Goal: Task Accomplishment & Management: Complete application form

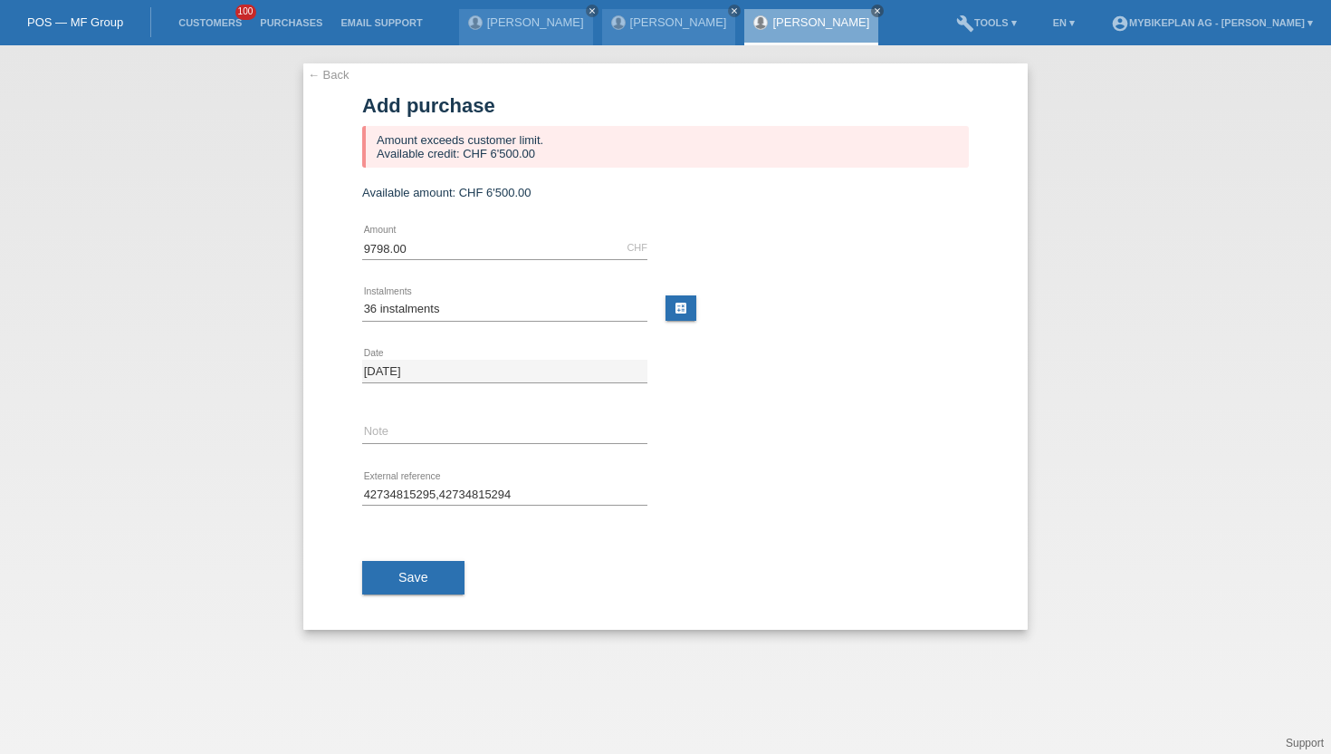
select select "487"
click at [199, 33] on li "Customers 100" at bounding box center [210, 23] width 82 height 46
click at [208, 24] on link "Customers" at bounding box center [210, 22] width 82 height 11
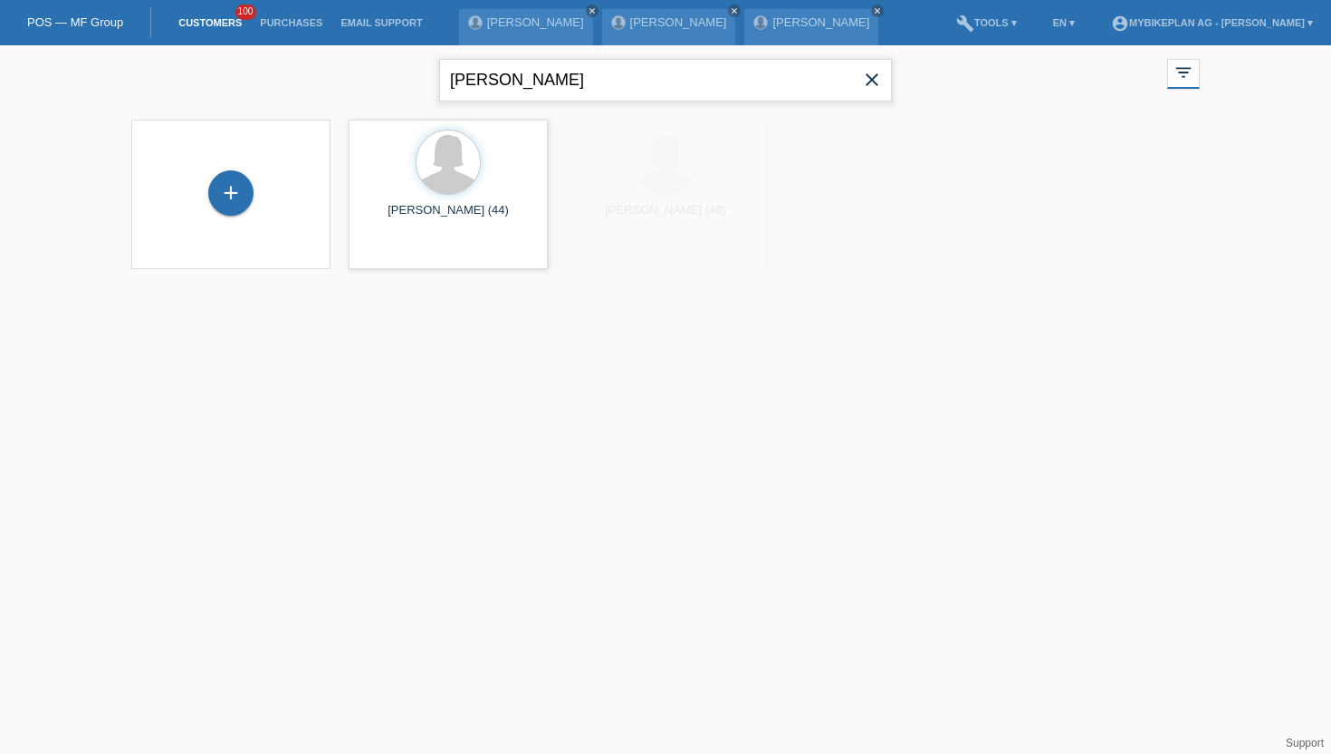
drag, startPoint x: 544, startPoint y: 83, endPoint x: 370, endPoint y: 51, distance: 176.9
click at [370, 51] on div "Ramona Schaffner close filter_list view_module Show all customers star Show sta…" at bounding box center [665, 77] width 1087 height 65
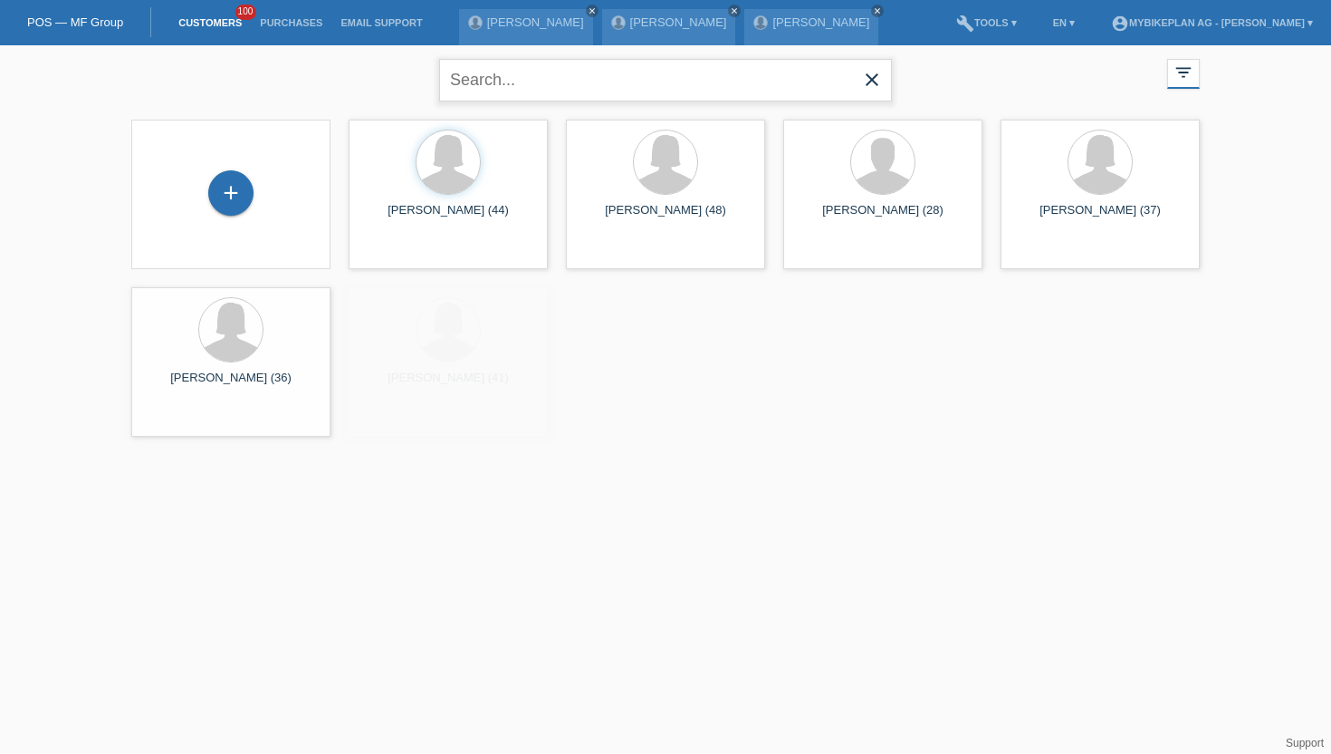
paste input "YOUNESS BELHORA"
type input "YOUNESS BELHORA"
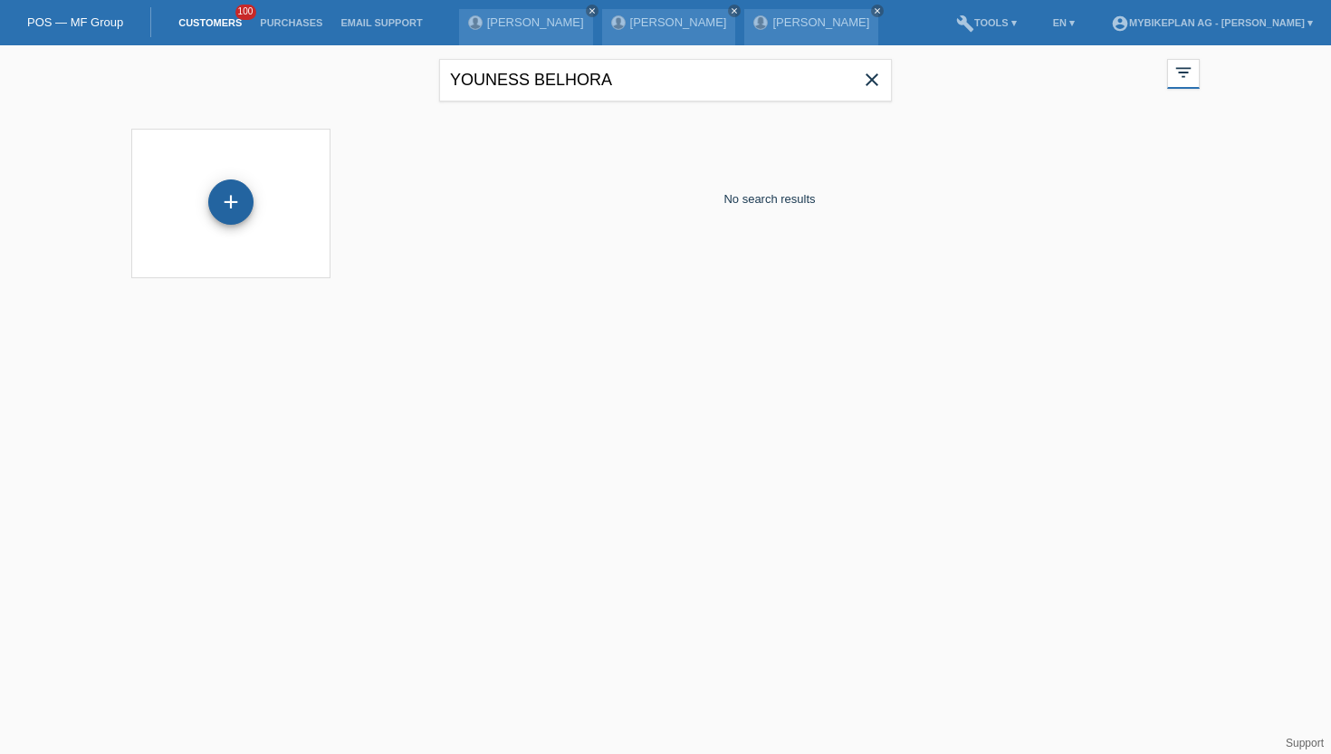
click at [239, 203] on div "+" at bounding box center [230, 202] width 43 height 31
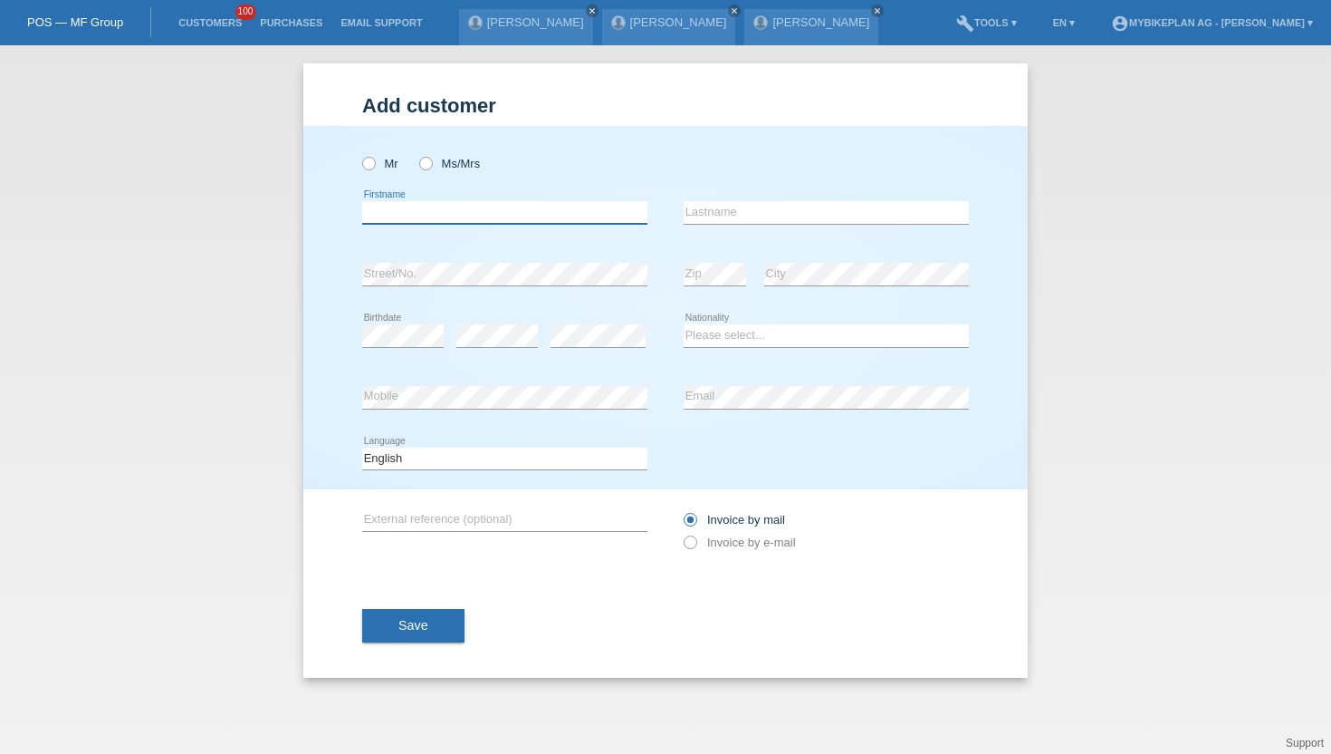
click at [391, 206] on input "text" at bounding box center [504, 212] width 285 height 23
paste input "YOUNESS BELHORA"
click at [400, 213] on input "YOUNESS BELHORA" at bounding box center [504, 212] width 285 height 23
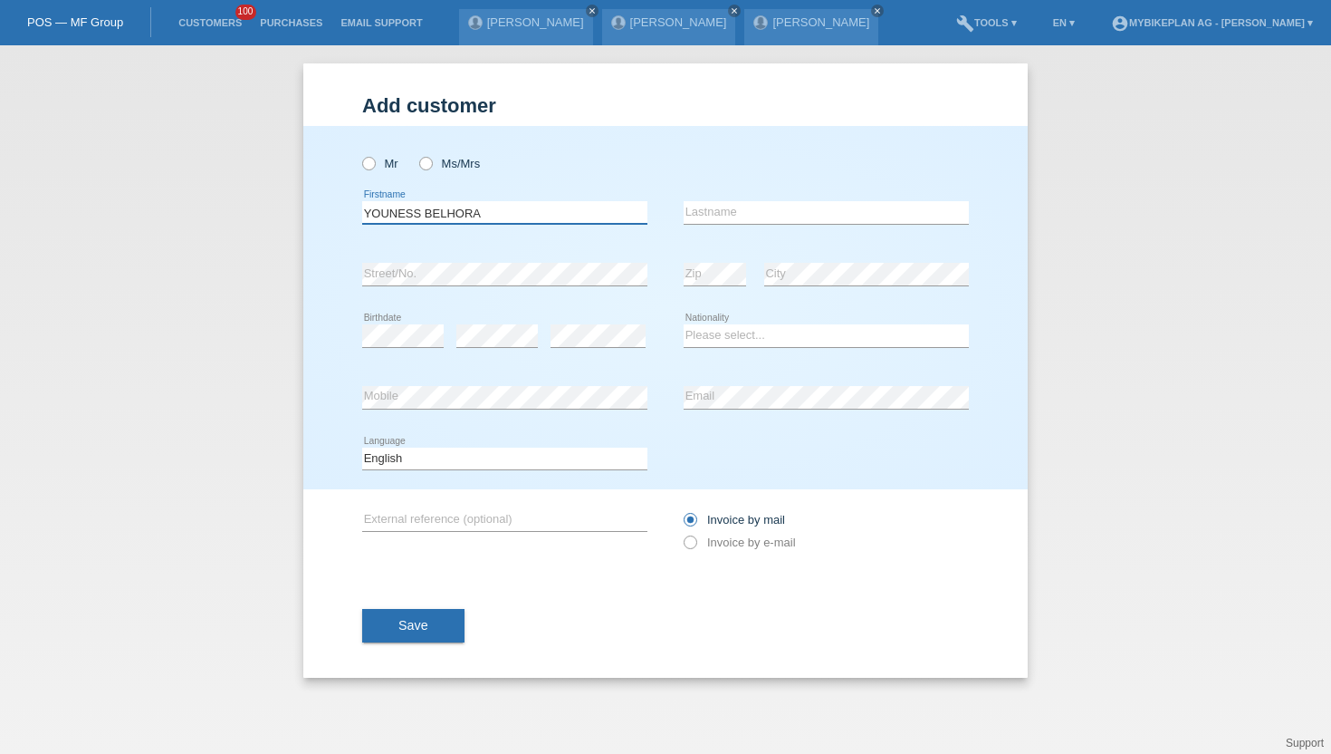
drag, startPoint x: 494, startPoint y: 213, endPoint x: 332, endPoint y: 213, distance: 161.2
click at [332, 213] on div "Mr Ms/Mrs YOUNESS BELHORA error Firstname error Lastname error" at bounding box center [665, 307] width 725 height 363
click at [490, 216] on input "YOUNESS BELHORA" at bounding box center [504, 212] width 285 height 23
drag, startPoint x: 490, startPoint y: 216, endPoint x: 425, endPoint y: 216, distance: 65.2
click at [425, 216] on input "YOUNESS BELHORA" at bounding box center [504, 212] width 285 height 23
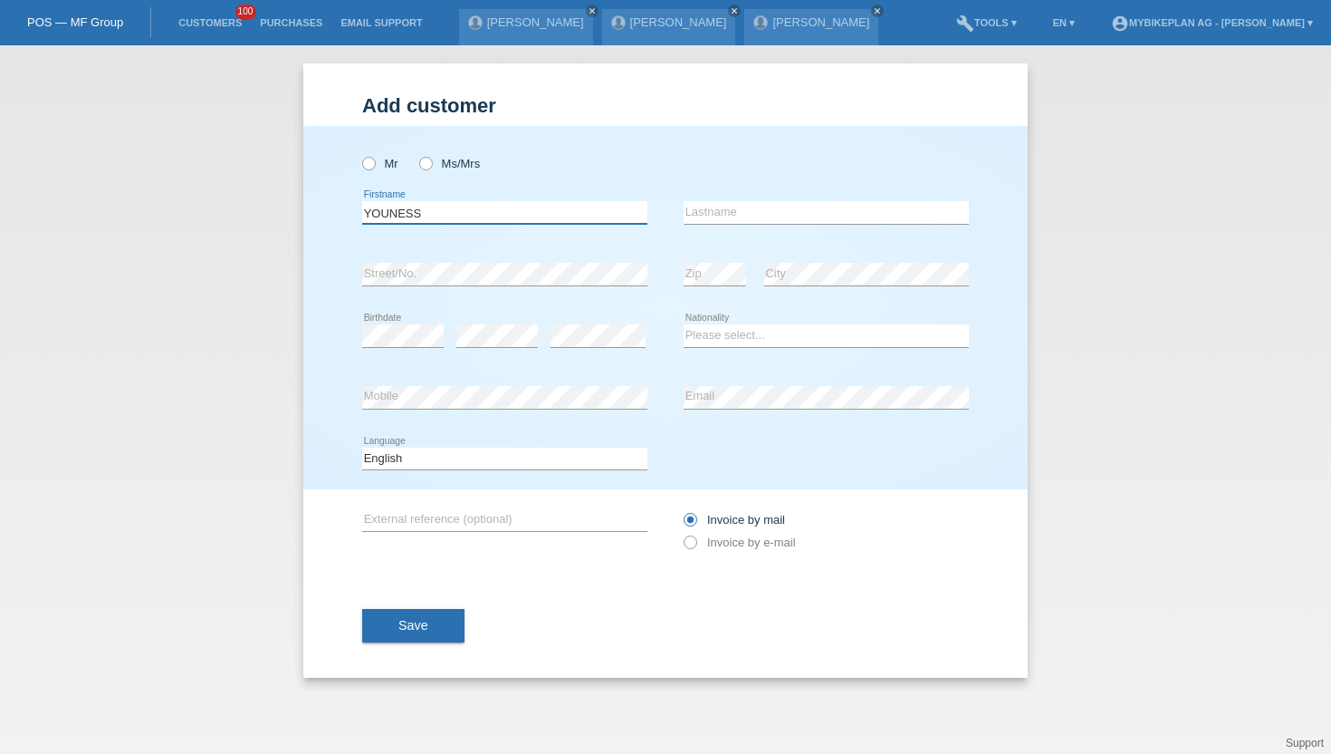
type input "YOUNESS"
click at [702, 208] on input "text" at bounding box center [826, 212] width 285 height 23
paste input "BELHORA"
type input "BELHORA"
click at [360, 154] on icon at bounding box center [360, 154] width 0 height 0
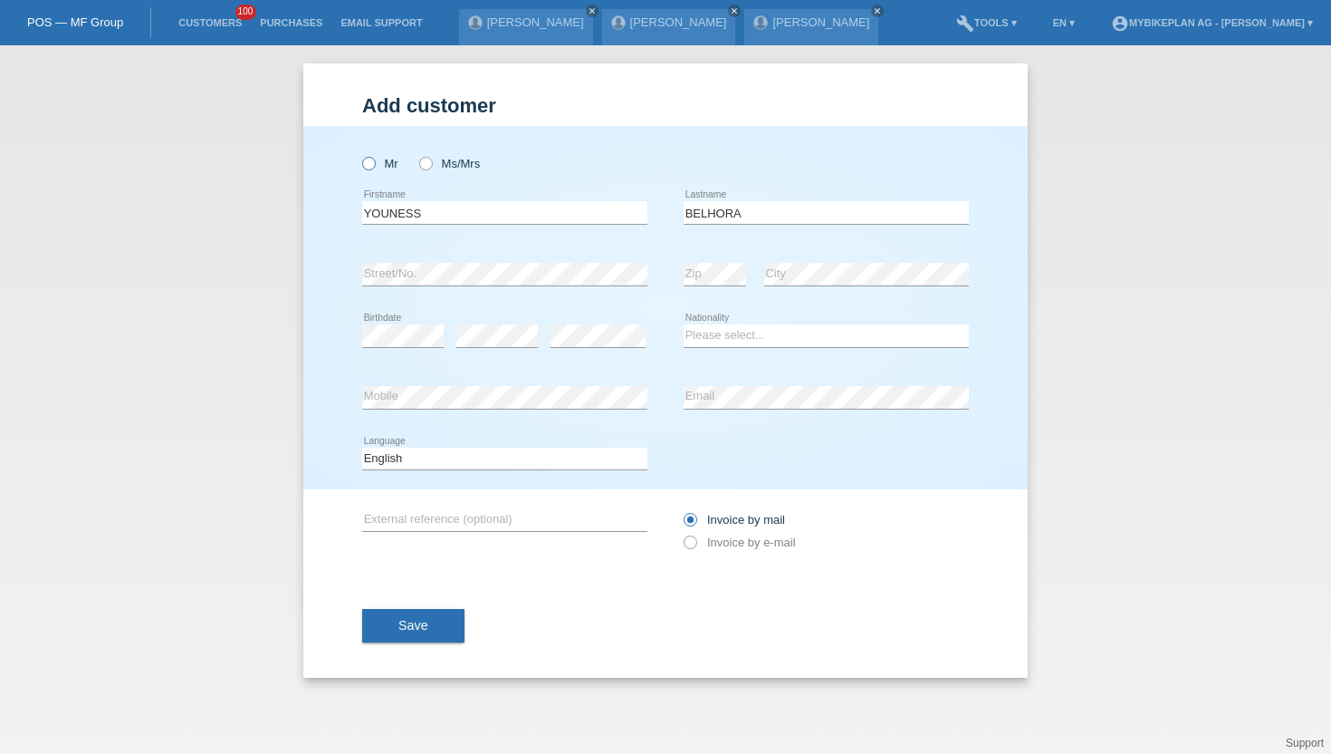
click at [371, 165] on input "Mr" at bounding box center [368, 163] width 12 height 12
radio input "true"
click at [699, 385] on div "error Email" at bounding box center [826, 398] width 285 height 62
click at [681, 533] on icon at bounding box center [681, 533] width 0 height 0
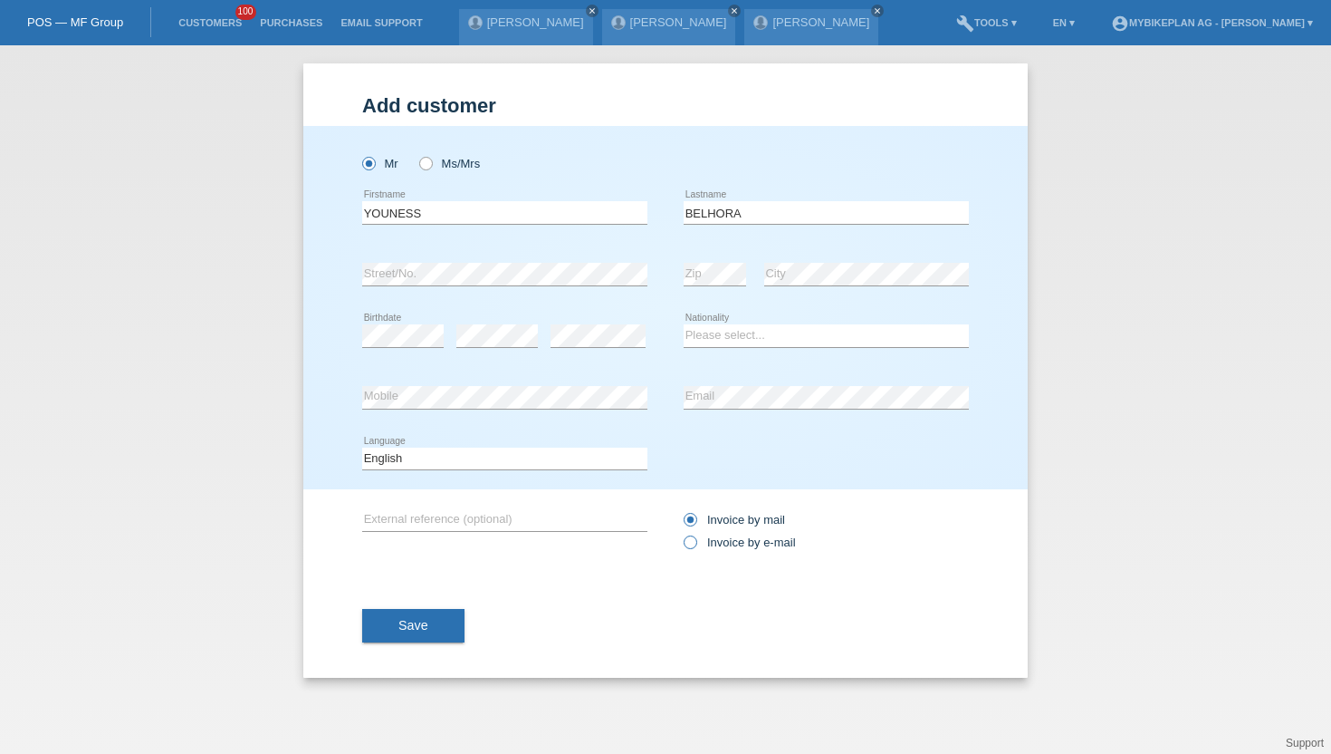
click at [692, 545] on input "Invoice by e-mail" at bounding box center [690, 546] width 12 height 23
radio input "true"
click at [400, 372] on div "error Mobile" at bounding box center [504, 398] width 285 height 62
click at [589, 322] on div "error" at bounding box center [598, 336] width 95 height 62
click at [462, 462] on select "Deutsch Français Italiano English" at bounding box center [504, 458] width 285 height 22
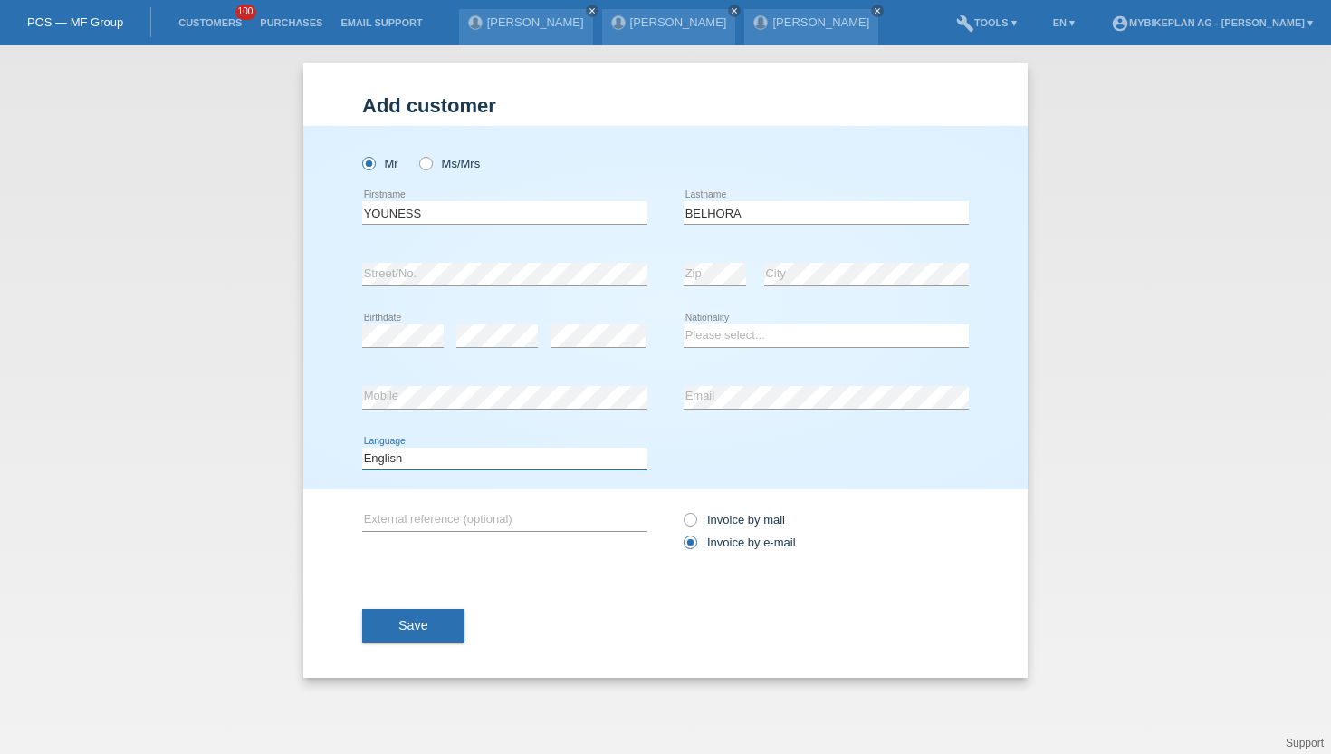
select select "fr"
click at [362, 447] on select "Deutsch Français Italiano English" at bounding box center [504, 458] width 285 height 22
click at [423, 632] on span "Save" at bounding box center [414, 625] width 30 height 14
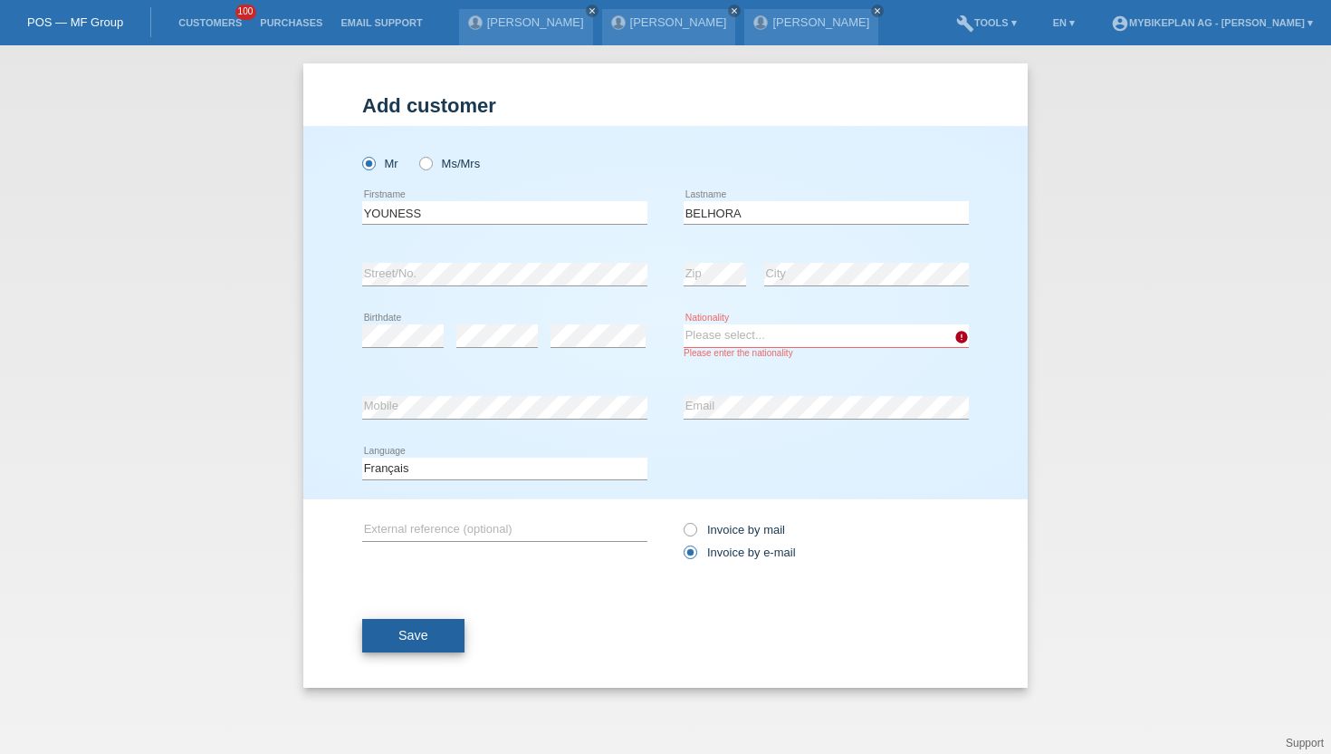
click at [393, 633] on button "Save" at bounding box center [413, 636] width 102 height 34
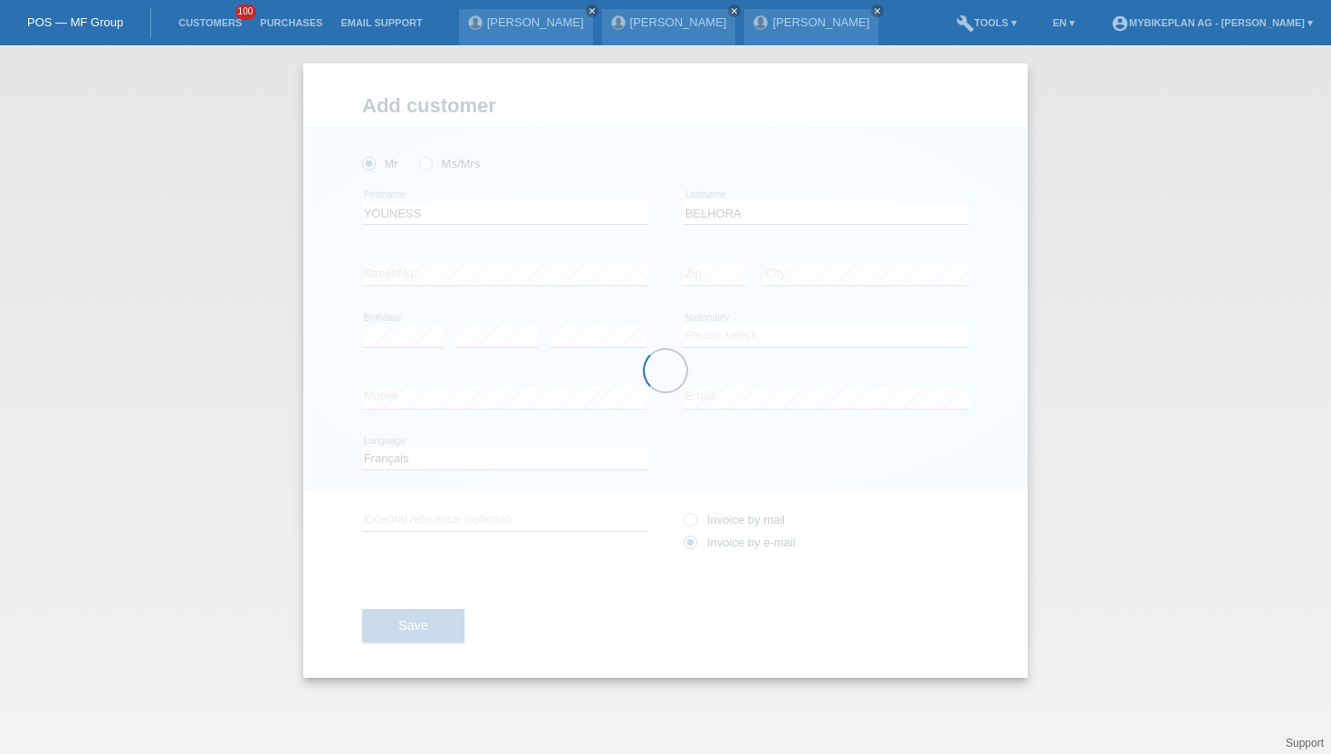
click at [721, 341] on div at bounding box center [665, 370] width 725 height 614
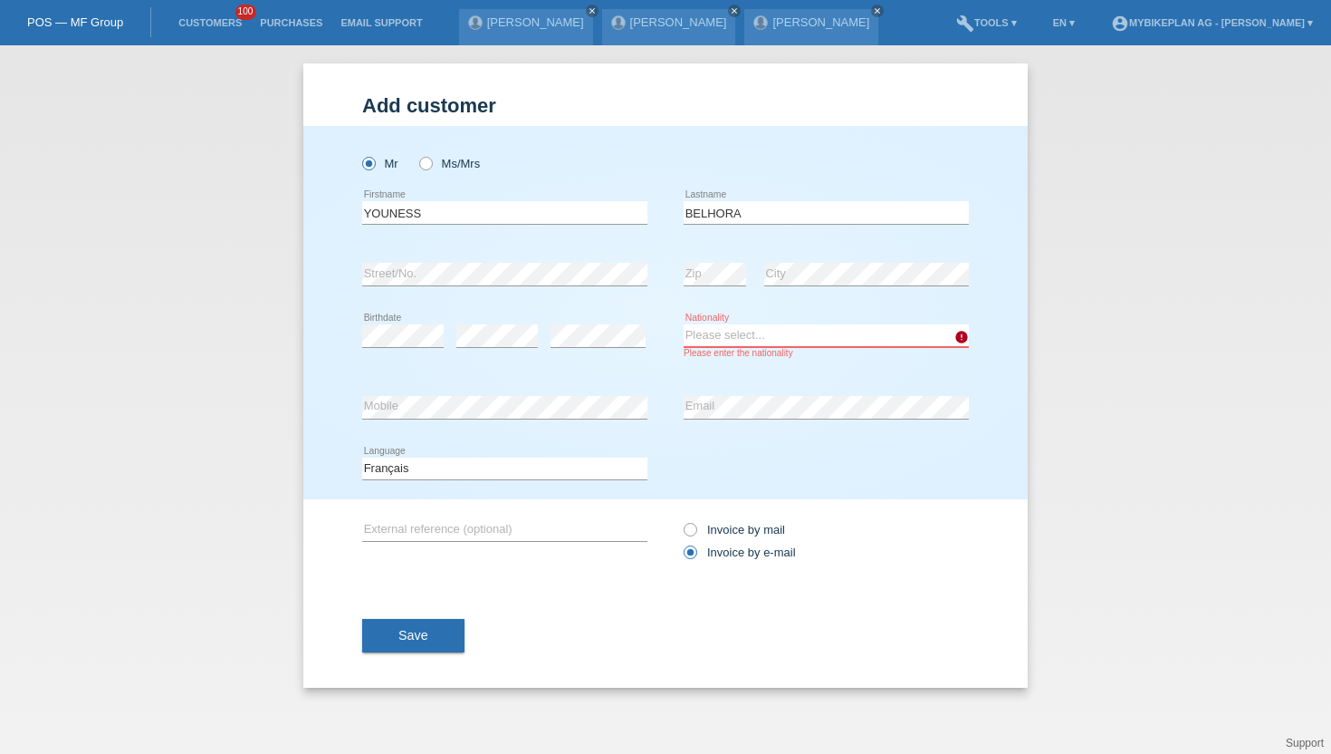
click at [721, 341] on select "Please select... Switzerland Austria Germany Liechtenstein ------------ Afghani…" at bounding box center [826, 335] width 285 height 22
select select "CH"
click at [684, 325] on select "Please select... Switzerland Austria Germany Liechtenstein ------------ Afghani…" at bounding box center [826, 335] width 285 height 22
click at [389, 646] on button "Save" at bounding box center [413, 636] width 102 height 34
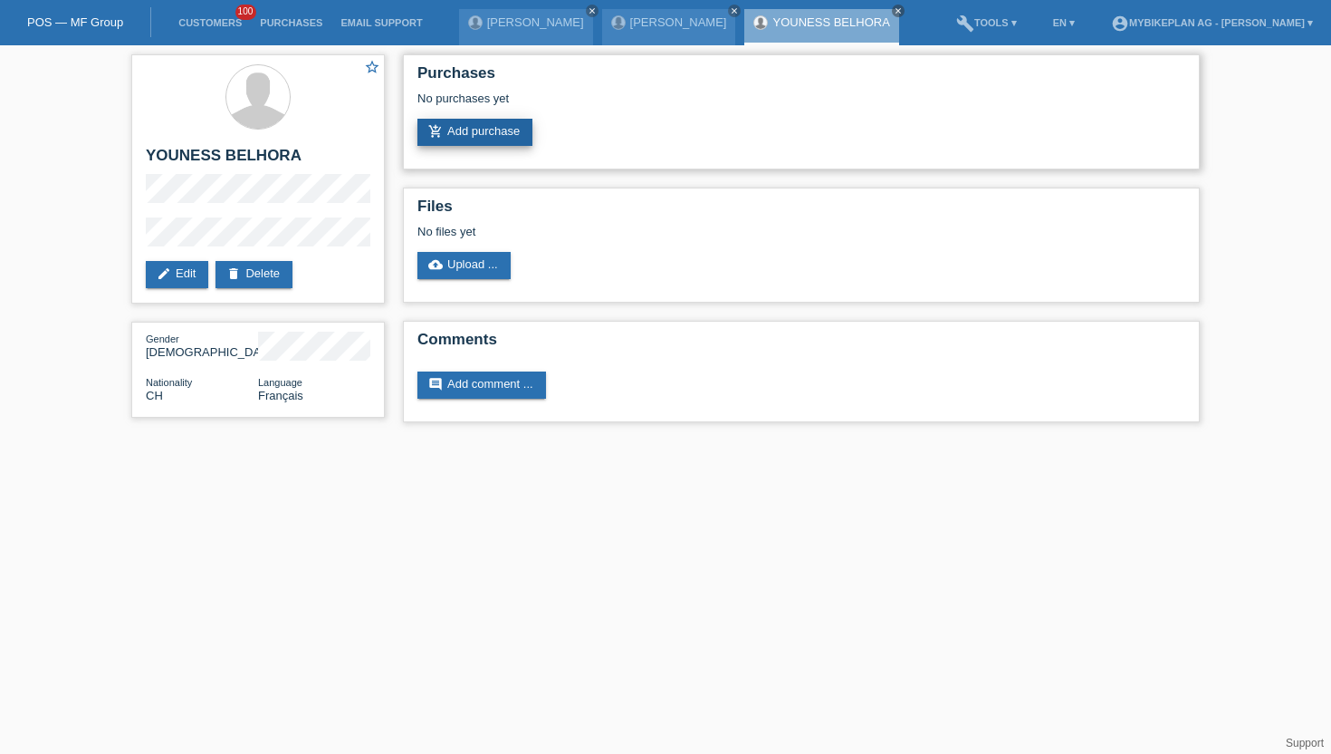
click at [472, 129] on link "add_shopping_cart Add purchase" at bounding box center [475, 132] width 115 height 27
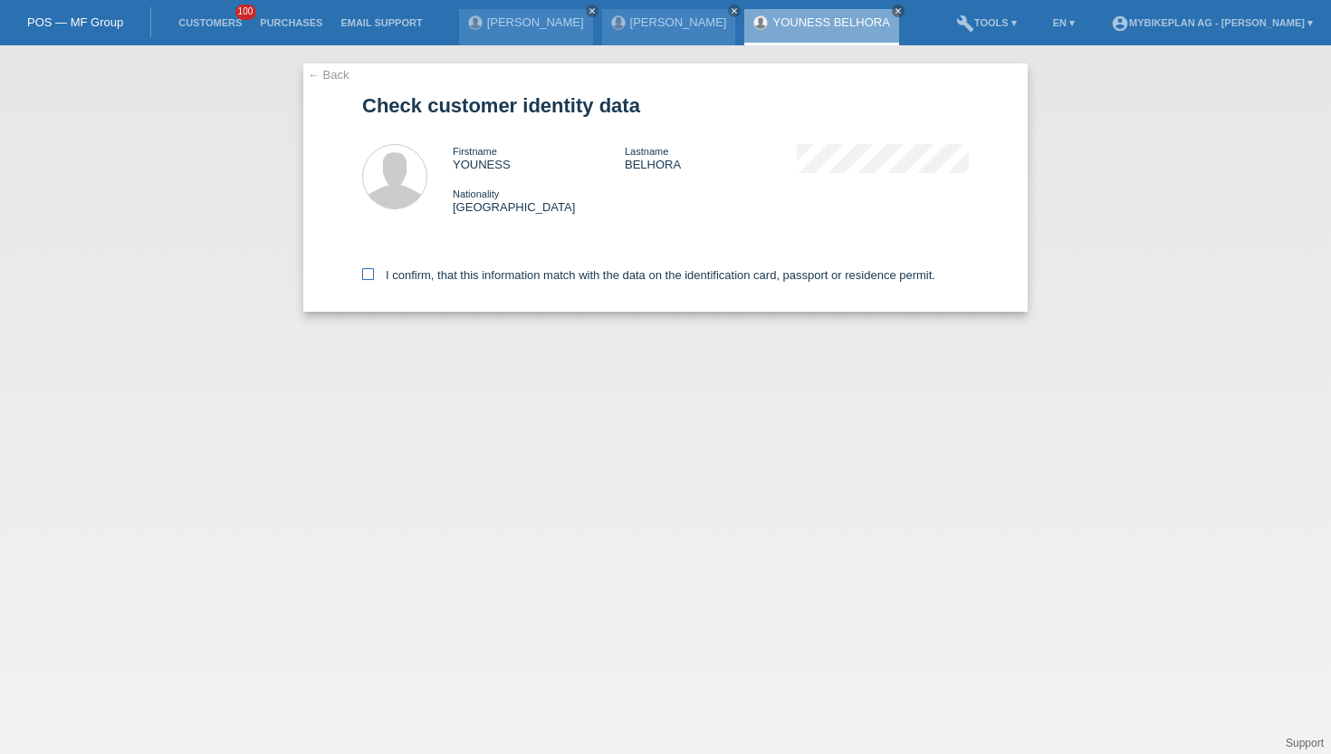
click at [369, 275] on icon at bounding box center [368, 274] width 12 height 12
click at [369, 275] on input "I confirm, that this information match with the data on the identification card…" at bounding box center [368, 274] width 12 height 12
checkbox input "true"
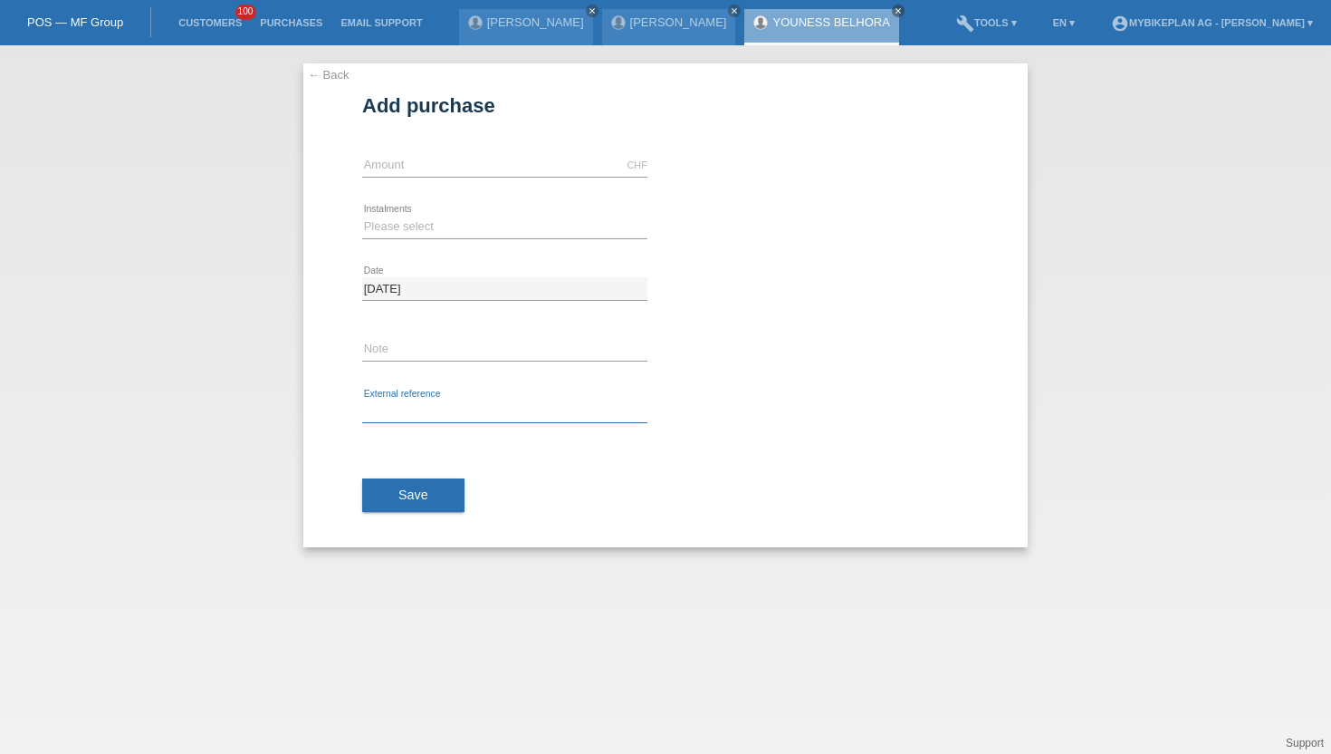
click at [419, 419] on input "text" at bounding box center [504, 411] width 285 height 23
paste input "42755227920"
type input "42755227920"
click at [386, 167] on input "text" at bounding box center [504, 165] width 285 height 23
type input "10690.00"
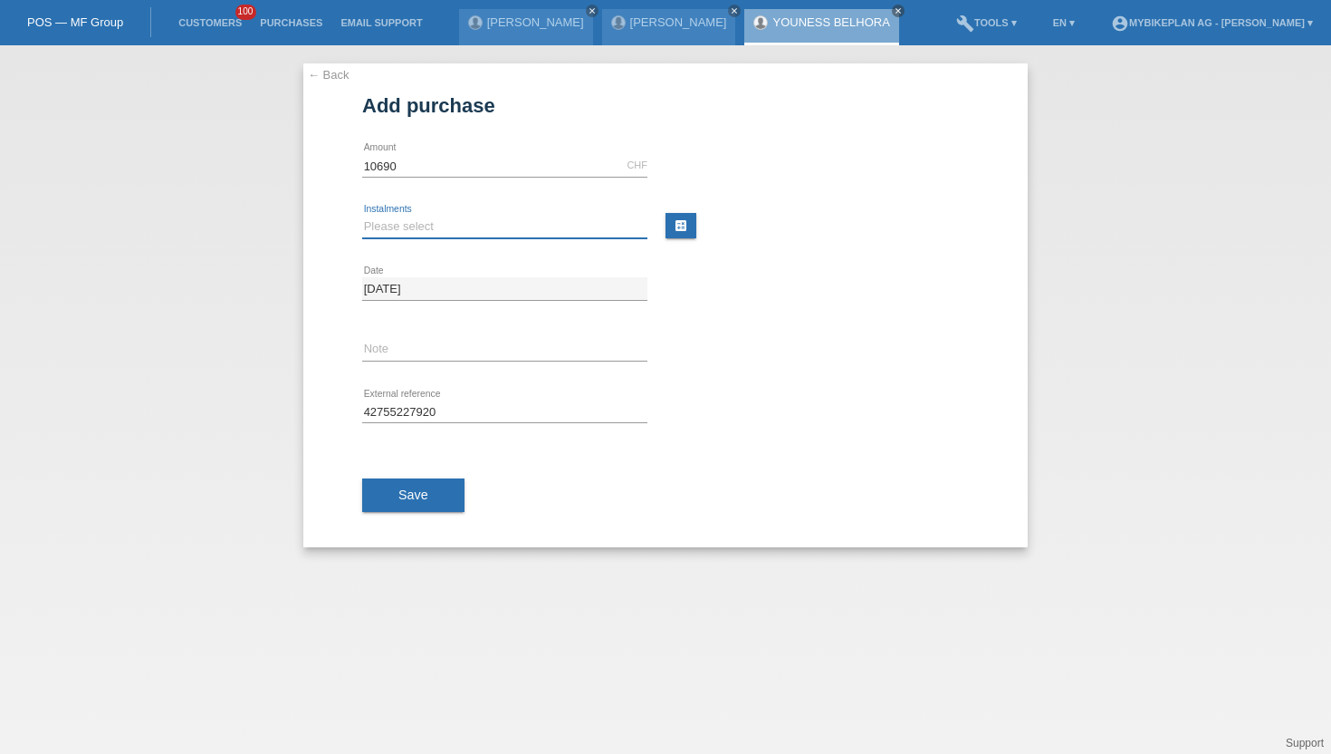
click at [387, 226] on select "Please select 6 instalments 12 instalments 18 instalments 24 instalments 36 ins…" at bounding box center [504, 227] width 285 height 22
select select "487"
click at [362, 216] on select "Please select 6 instalments 12 instalments 18 instalments 24 instalments 36 ins…" at bounding box center [504, 227] width 285 height 22
click at [391, 491] on button "Save" at bounding box center [413, 495] width 102 height 34
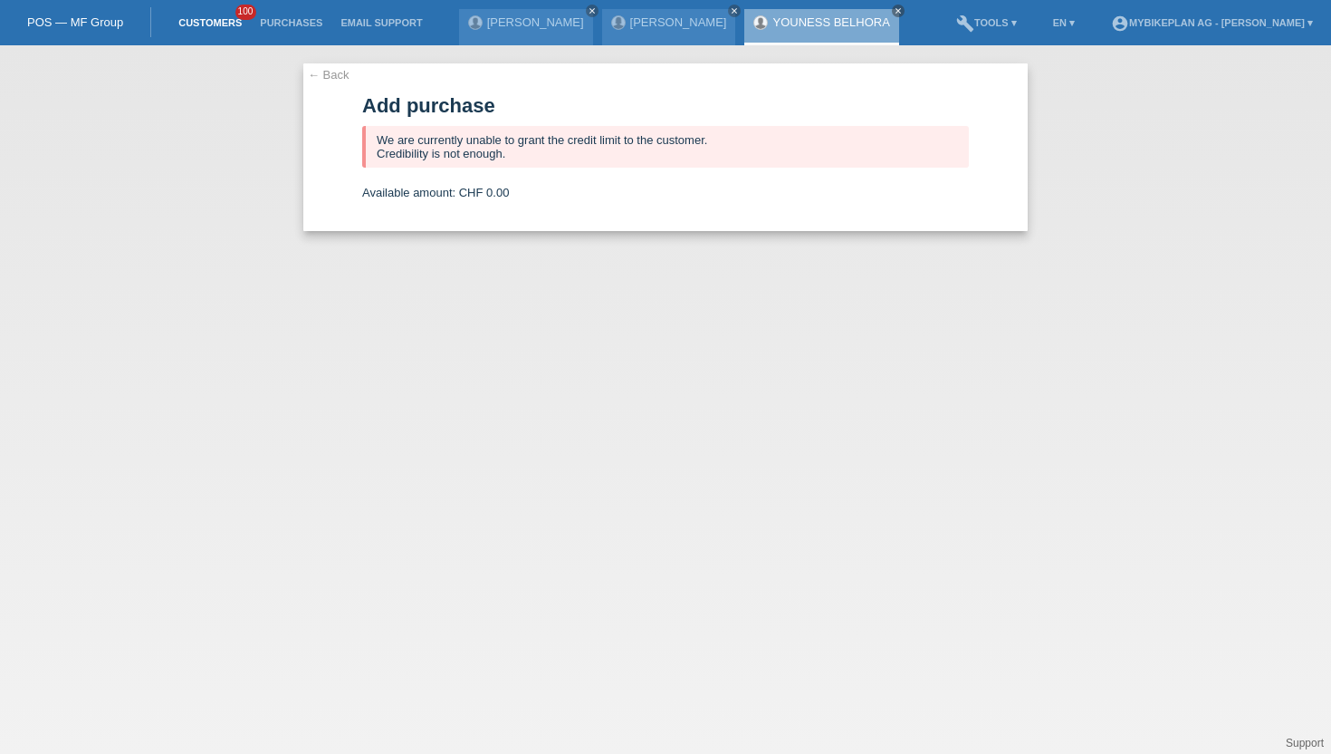
click at [210, 28] on link "Customers" at bounding box center [210, 22] width 82 height 11
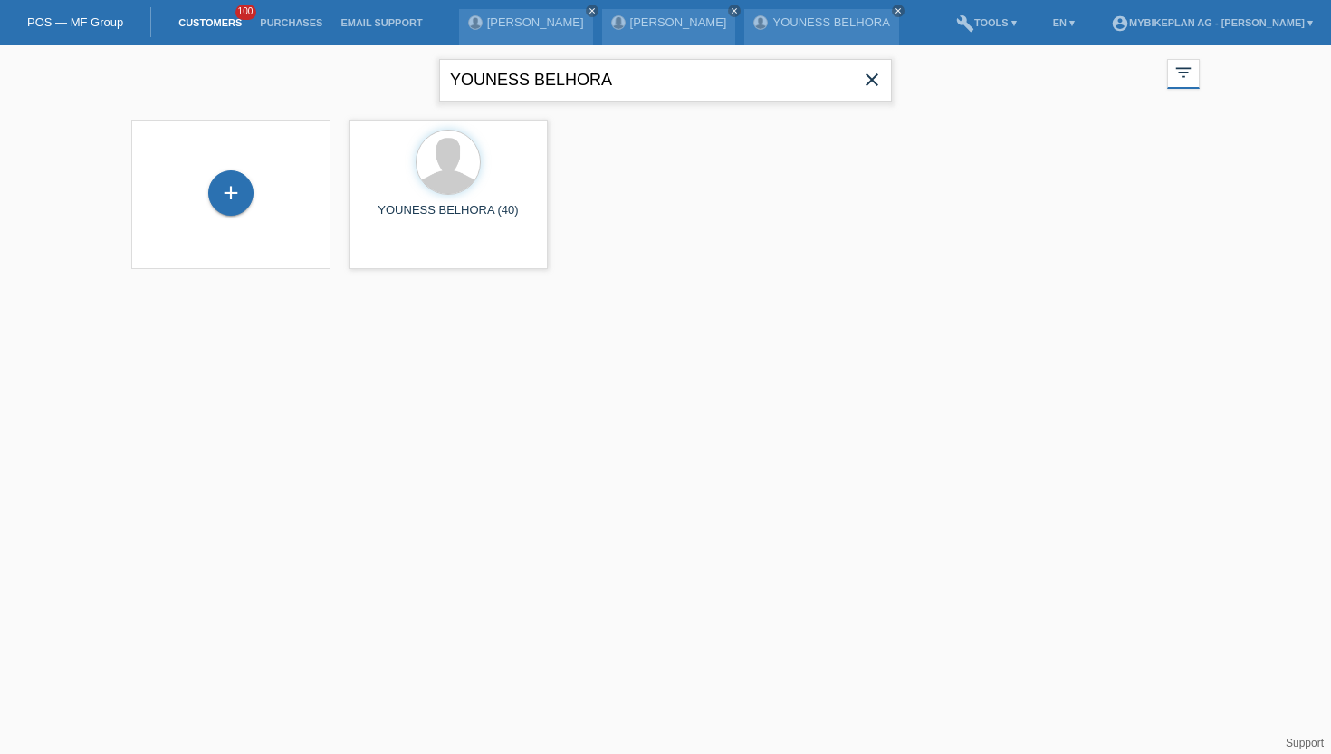
drag, startPoint x: 642, startPoint y: 90, endPoint x: 362, endPoint y: 90, distance: 279.9
click at [362, 90] on div "YOUNESS BELHORA close filter_list view_module Show all customers star Show star…" at bounding box center [665, 77] width 1087 height 65
type input "Y"
paste input "Ruciane Monteiro dos Santos"
type input "Ruciane Monteiro dos Santos"
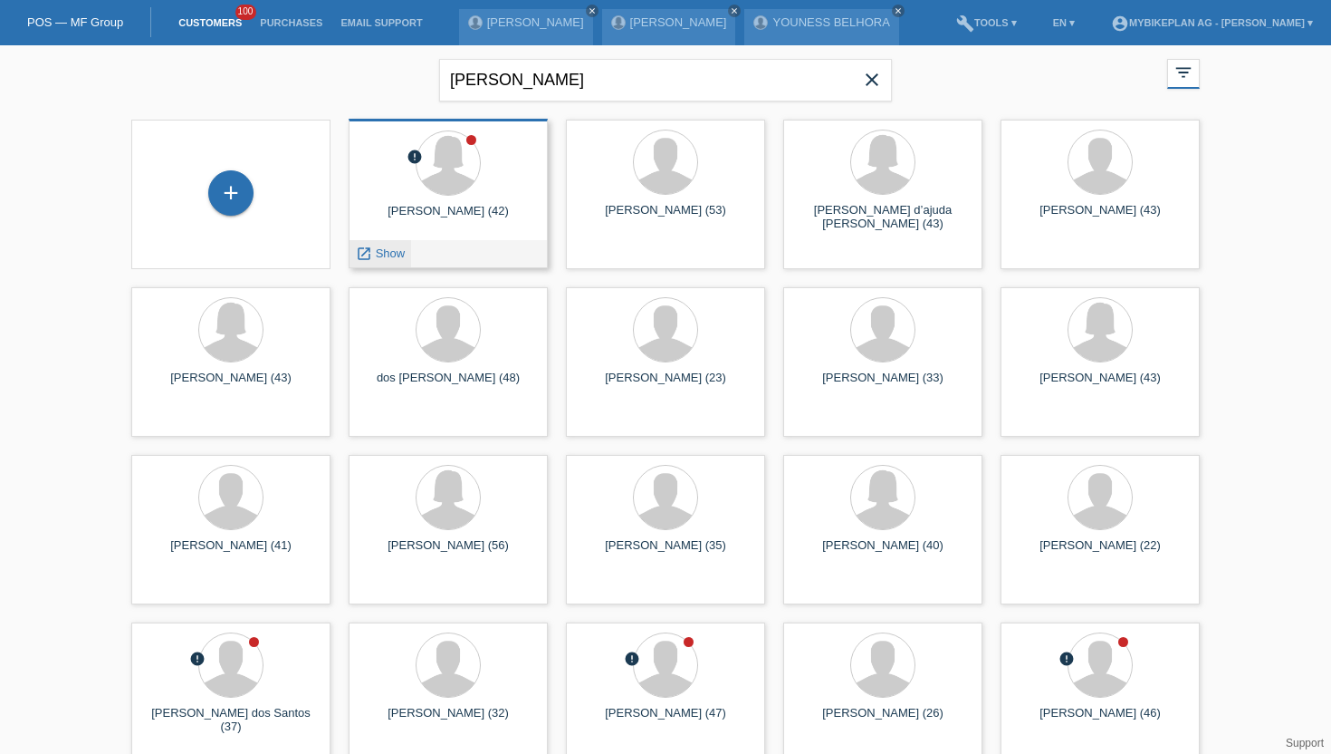
click at [399, 254] on span "Show" at bounding box center [391, 253] width 30 height 14
